Goal: Navigation & Orientation: Find specific page/section

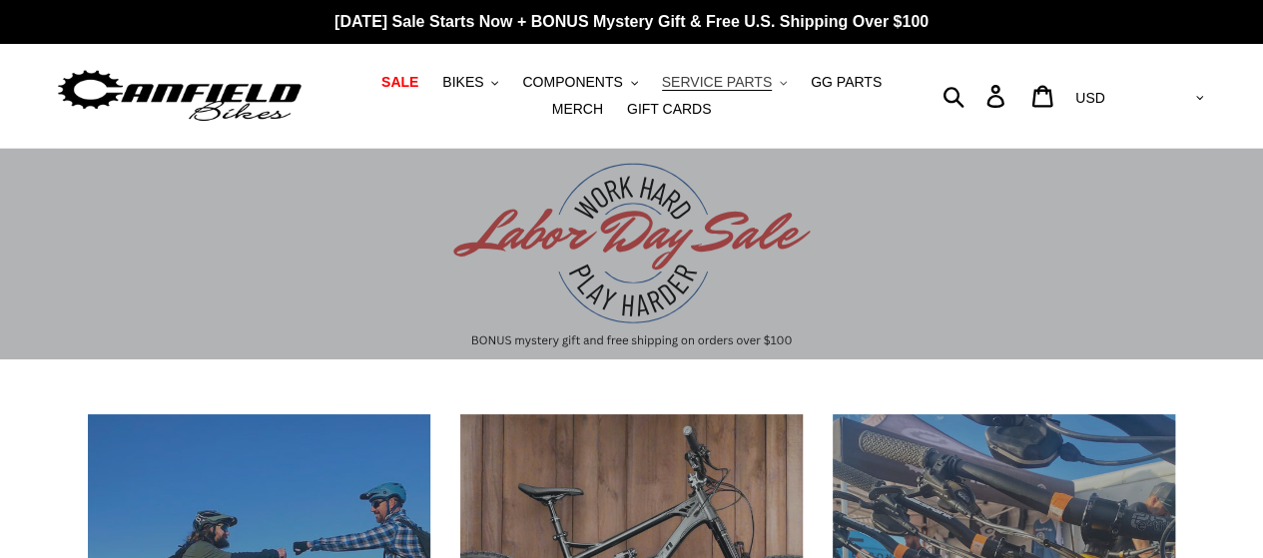
click at [689, 81] on span "SERVICE PARTS" at bounding box center [717, 82] width 110 height 17
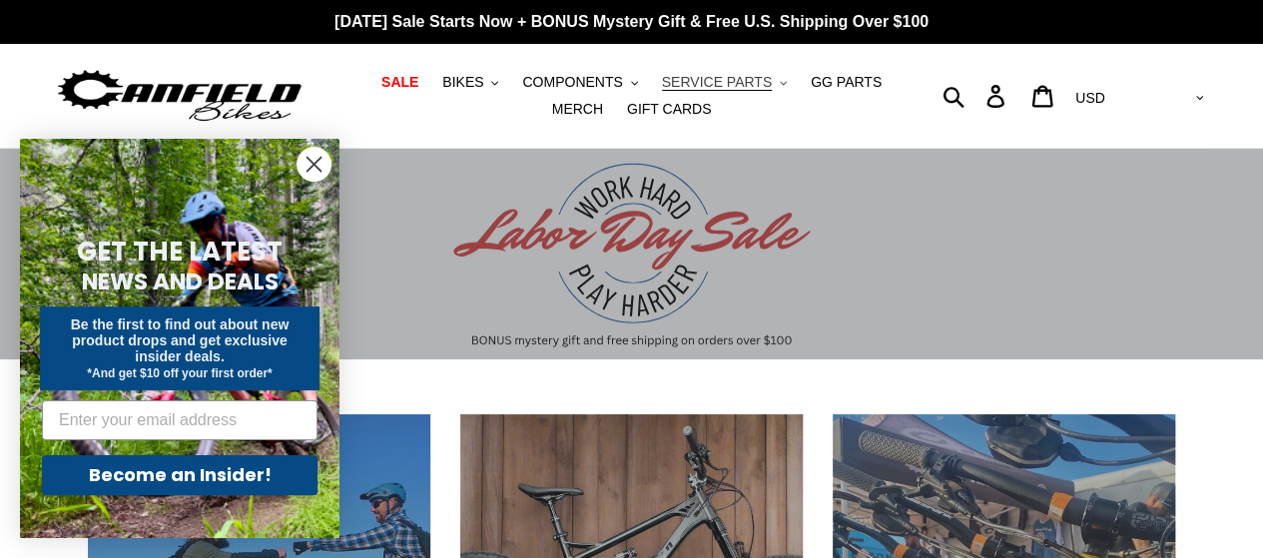
click at [669, 79] on span "SERVICE PARTS" at bounding box center [717, 82] width 110 height 17
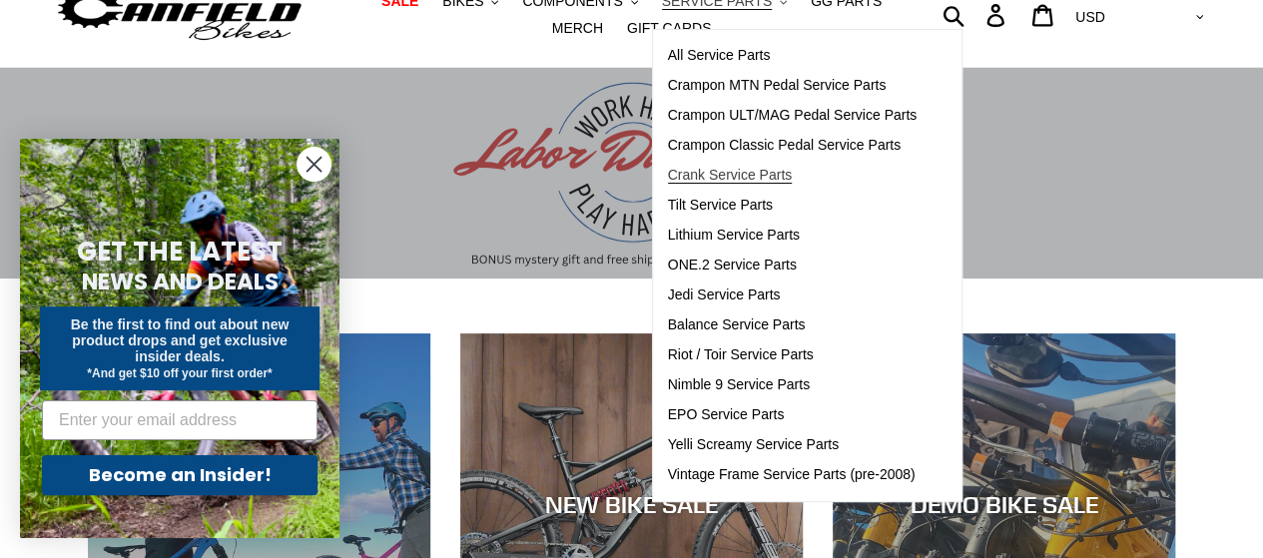
scroll to position [86, 0]
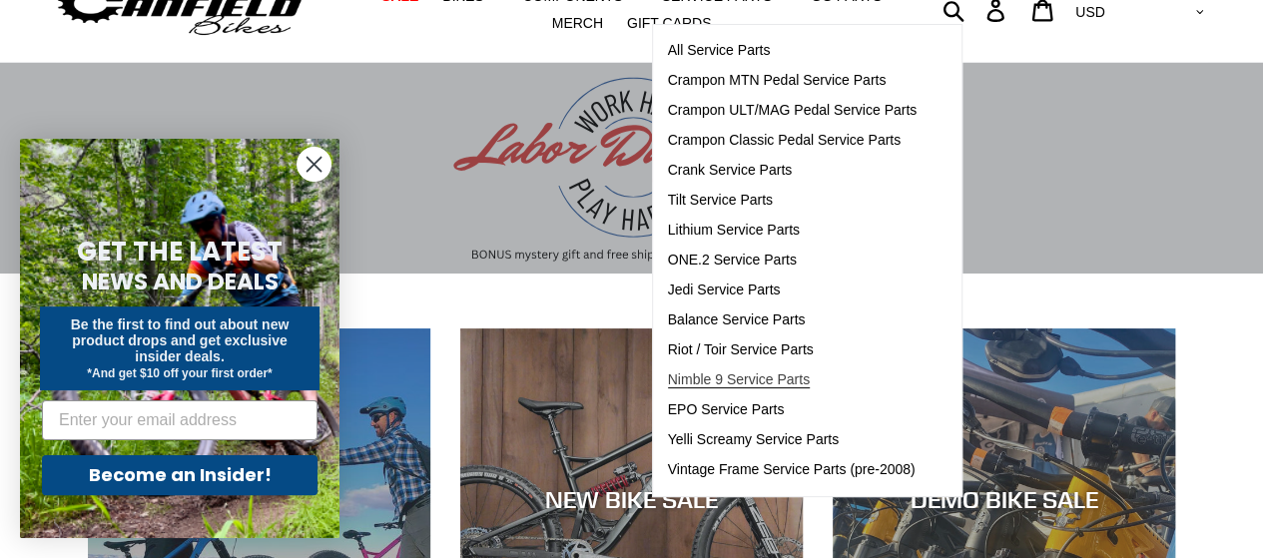
click at [701, 372] on span "Nimble 9 Service Parts" at bounding box center [739, 379] width 142 height 17
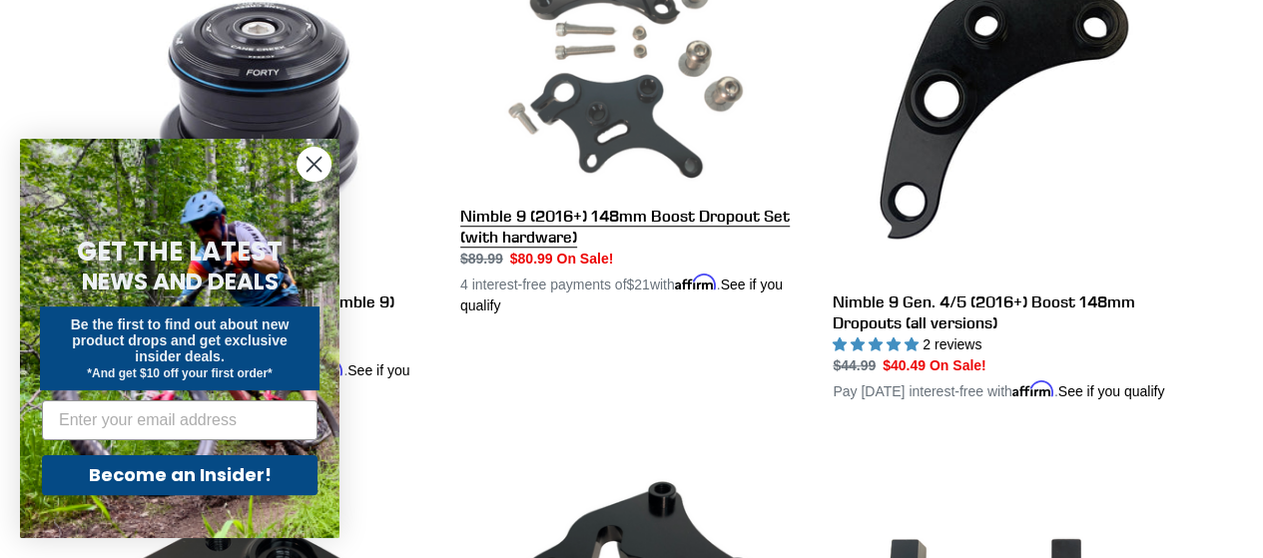
scroll to position [705, 0]
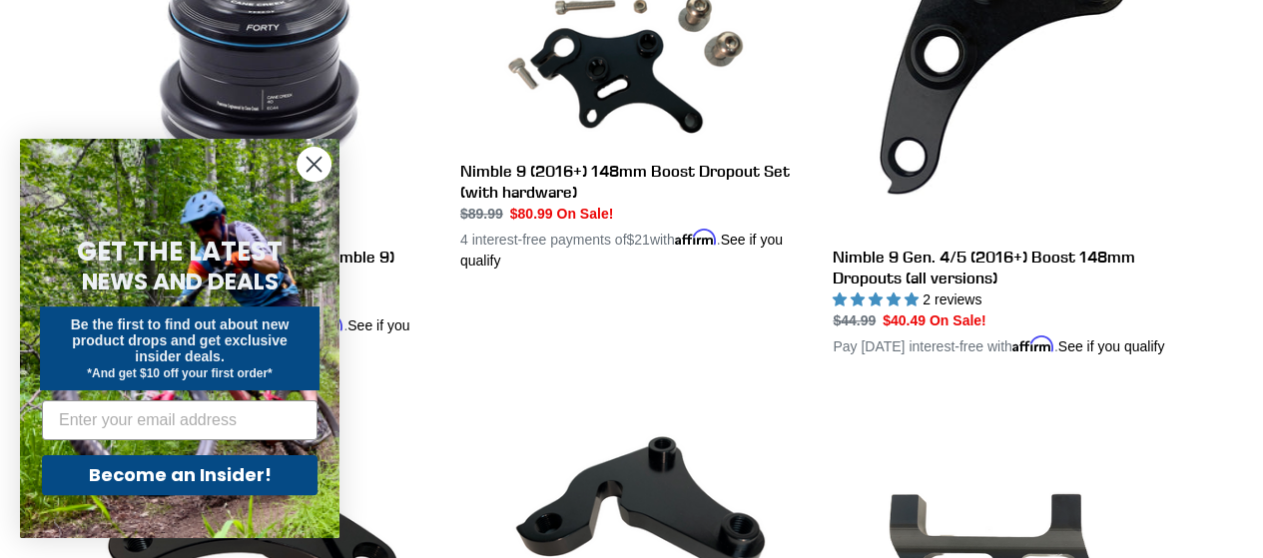
click at [313, 160] on circle "Close dialog" at bounding box center [314, 164] width 33 height 33
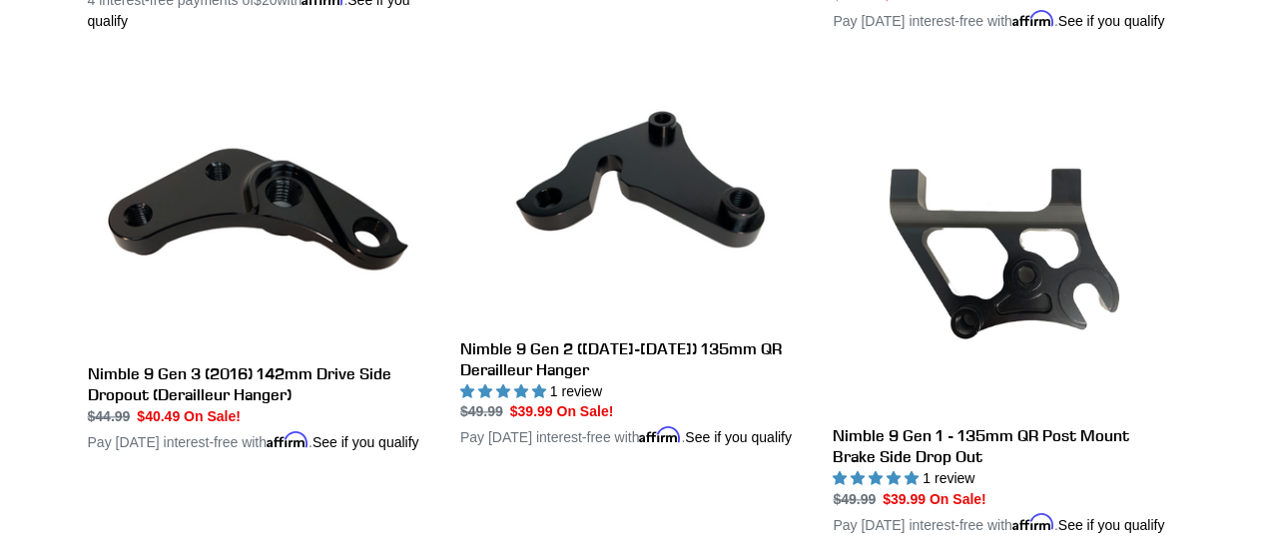
scroll to position [1051, 0]
